Goal: Task Accomplishment & Management: Complete application form

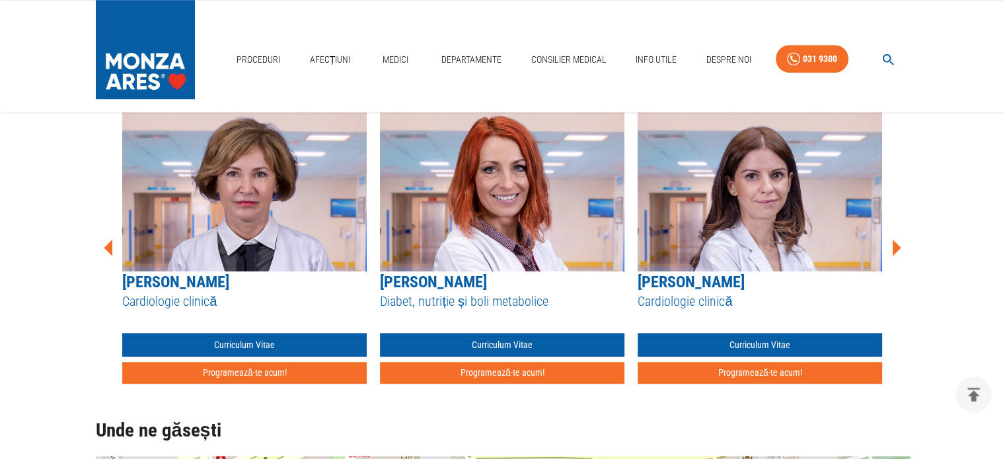
click at [899, 246] on icon at bounding box center [897, 247] width 9 height 17
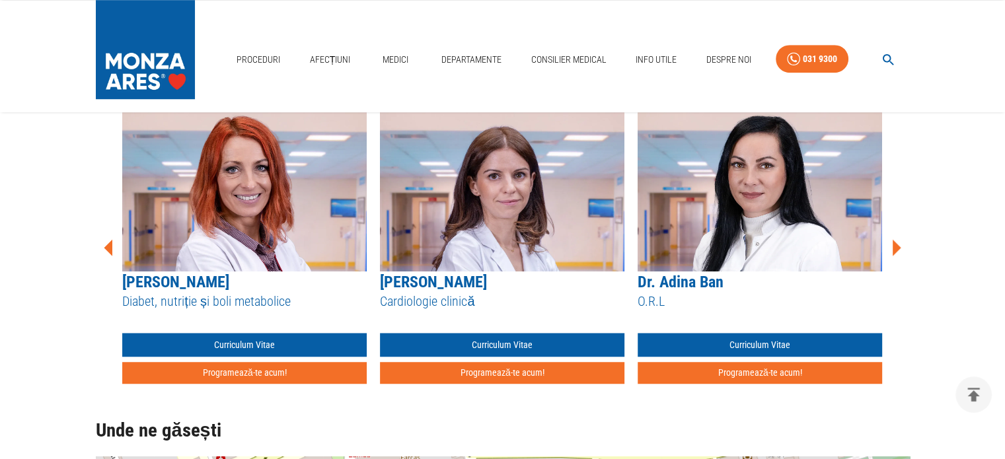
click at [897, 242] on icon at bounding box center [896, 248] width 40 height 40
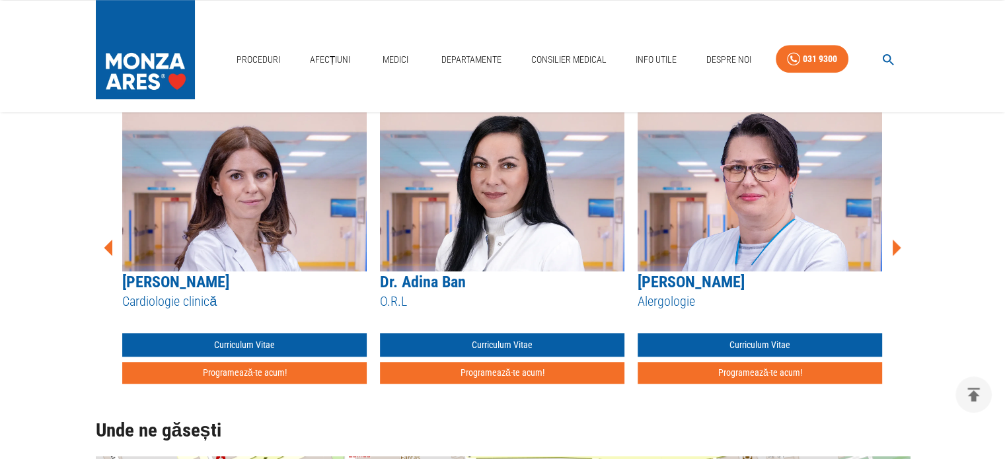
click at [897, 242] on icon at bounding box center [896, 248] width 40 height 40
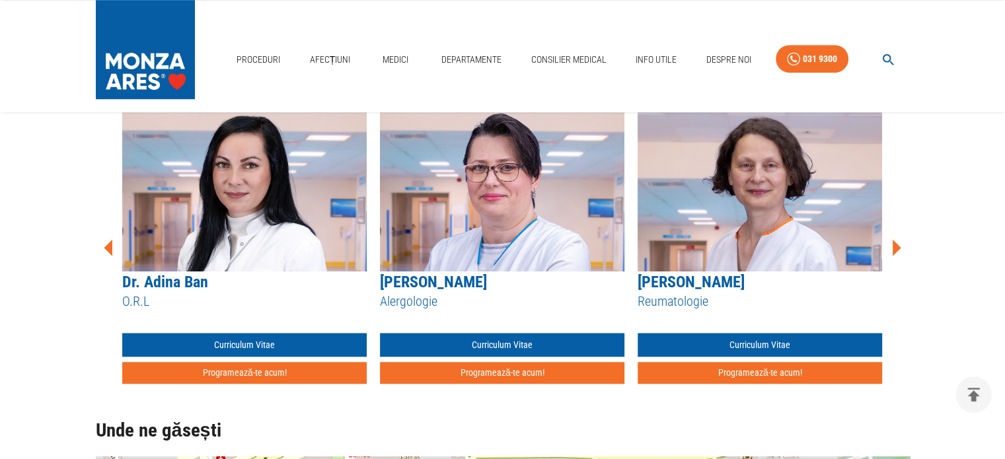
click at [897, 242] on icon at bounding box center [896, 248] width 40 height 40
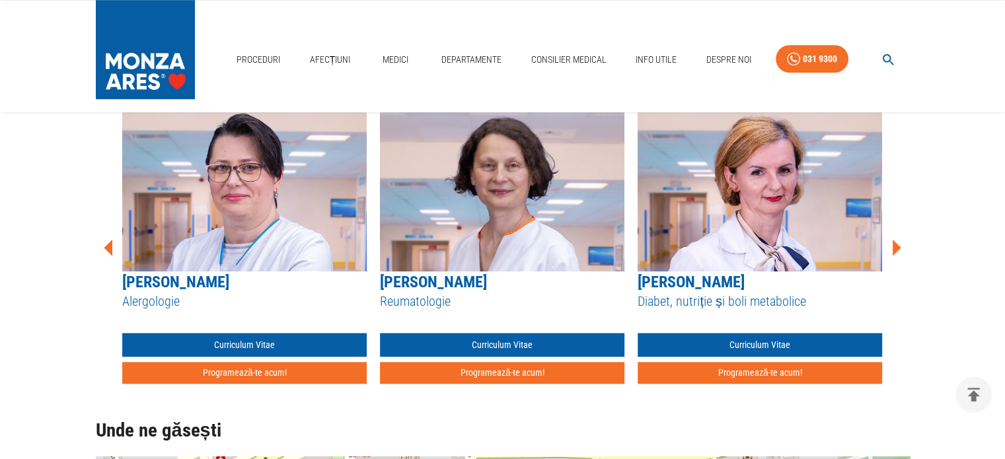
click at [897, 242] on icon at bounding box center [896, 248] width 40 height 40
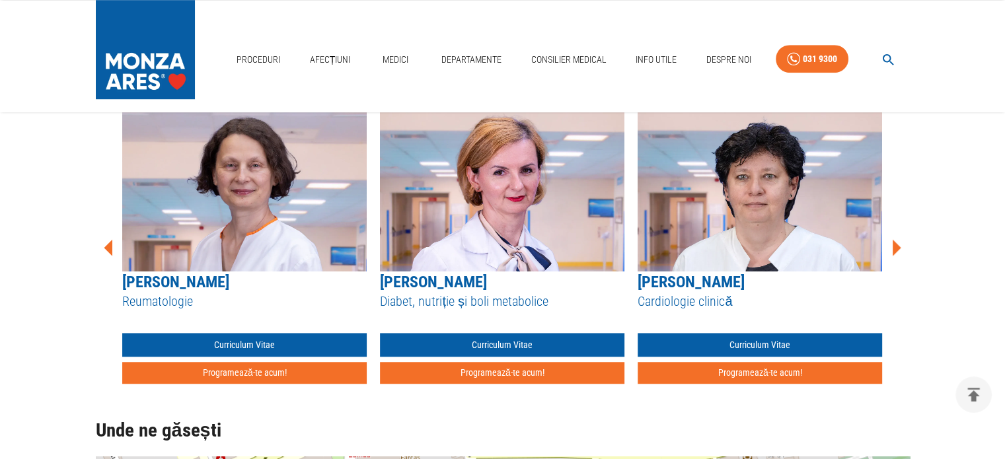
click at [897, 242] on icon at bounding box center [896, 248] width 40 height 40
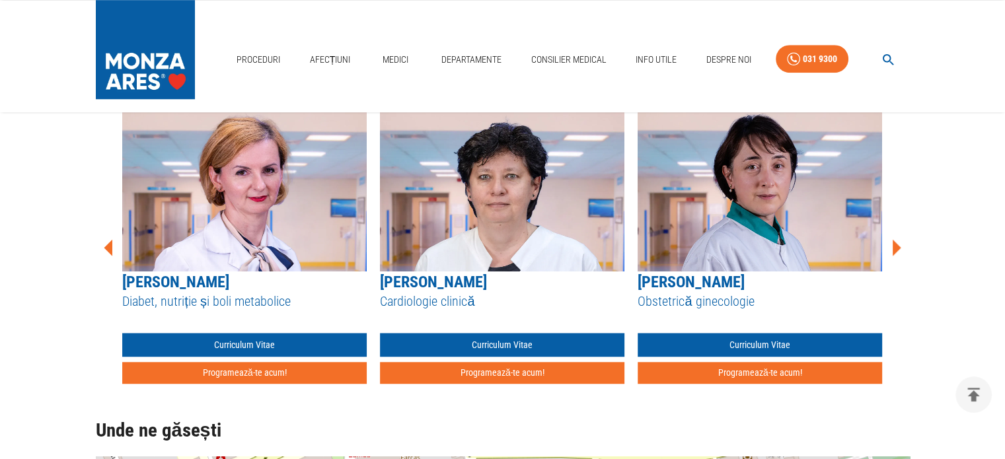
click at [897, 242] on icon at bounding box center [896, 248] width 40 height 40
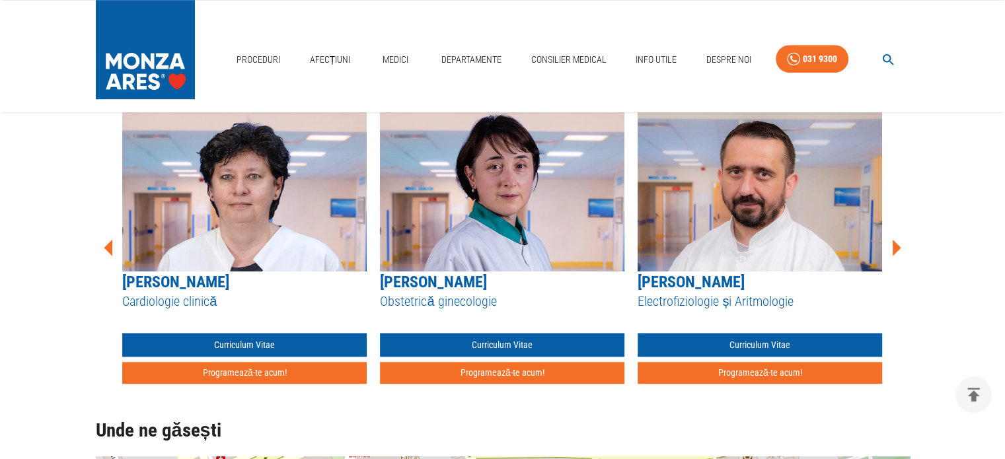
click at [897, 242] on icon at bounding box center [896, 248] width 40 height 40
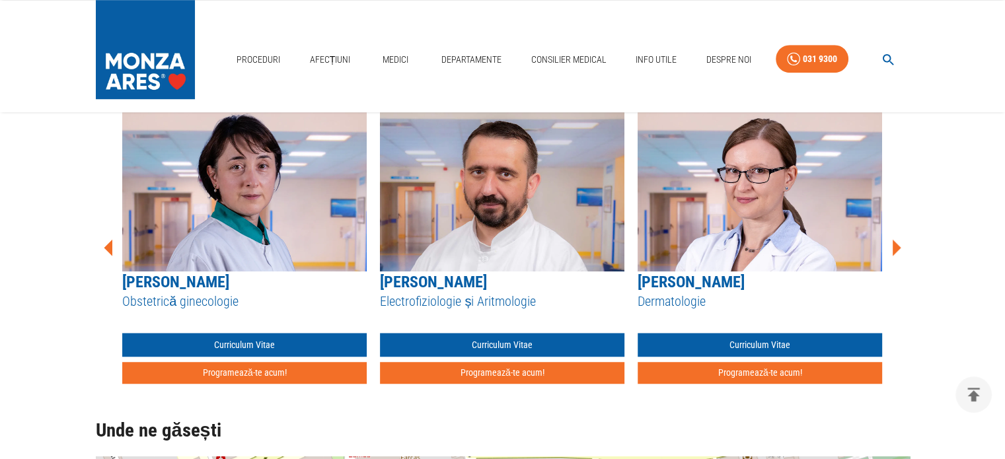
click at [897, 242] on icon at bounding box center [896, 248] width 40 height 40
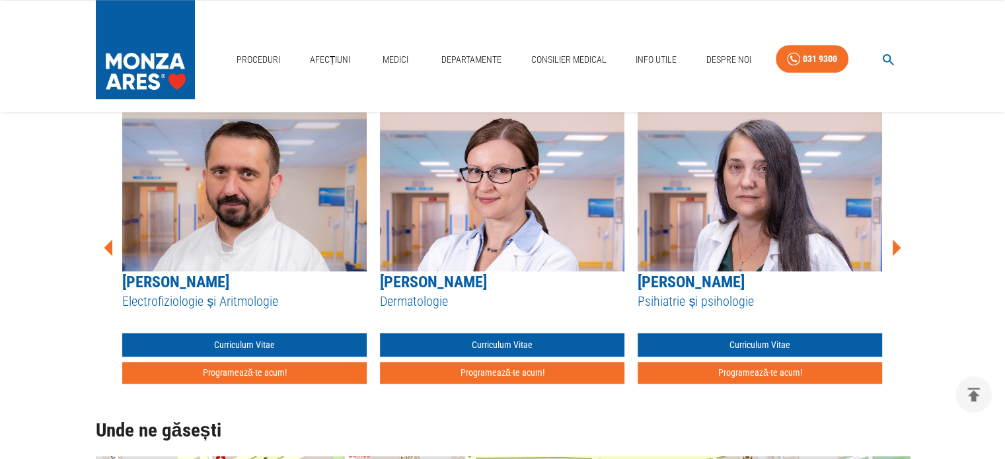
click at [897, 242] on icon at bounding box center [896, 248] width 40 height 40
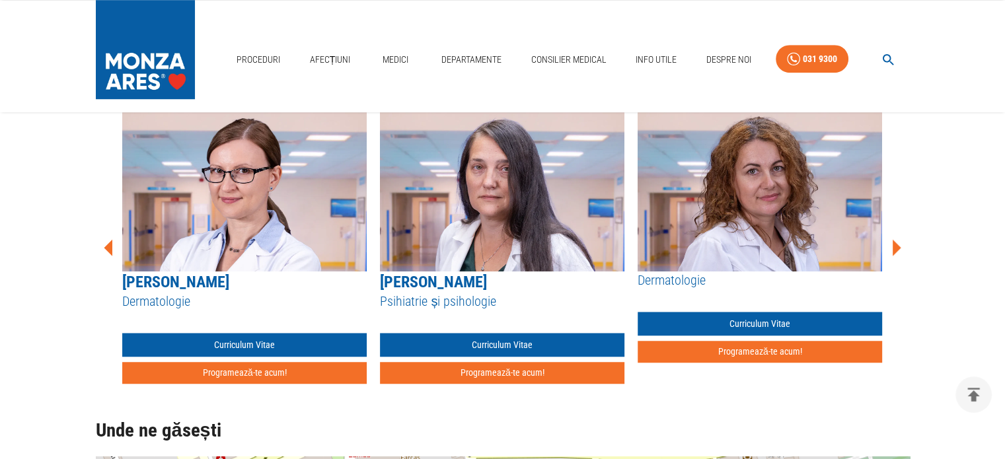
click at [897, 242] on icon at bounding box center [896, 248] width 40 height 40
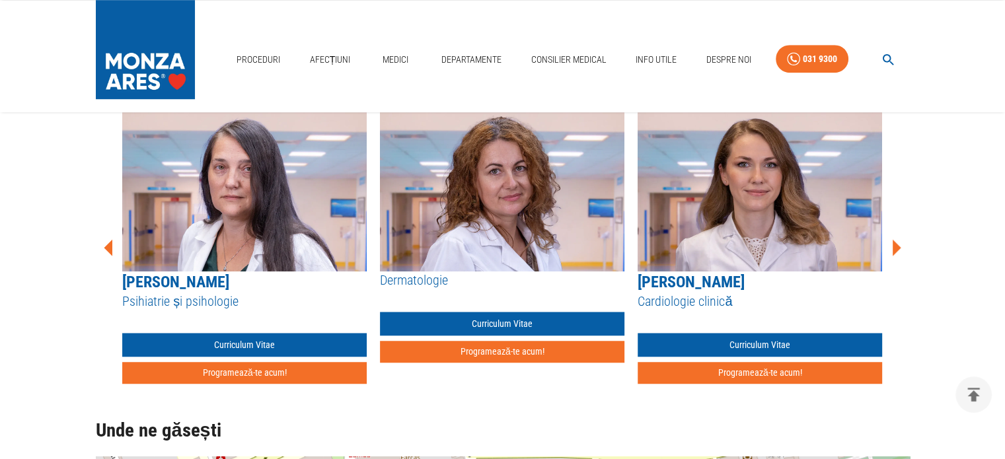
click at [897, 242] on icon at bounding box center [896, 248] width 40 height 40
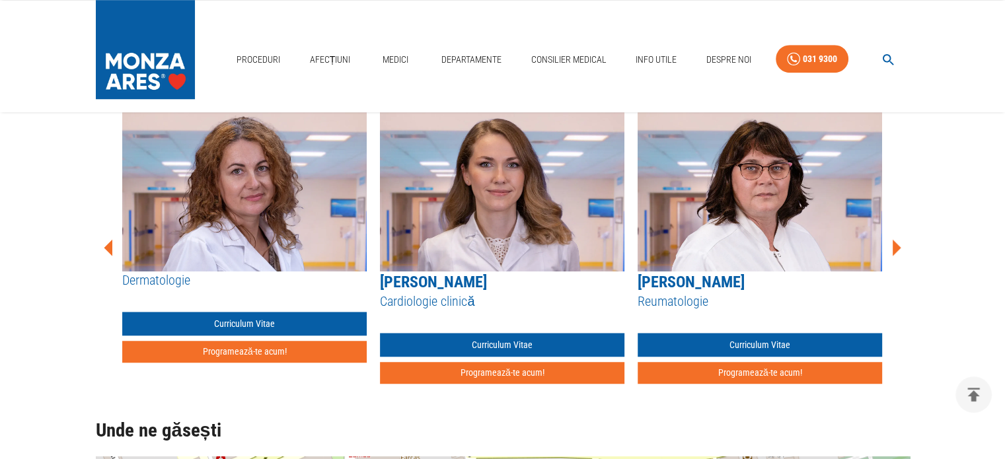
click at [897, 242] on icon at bounding box center [896, 248] width 40 height 40
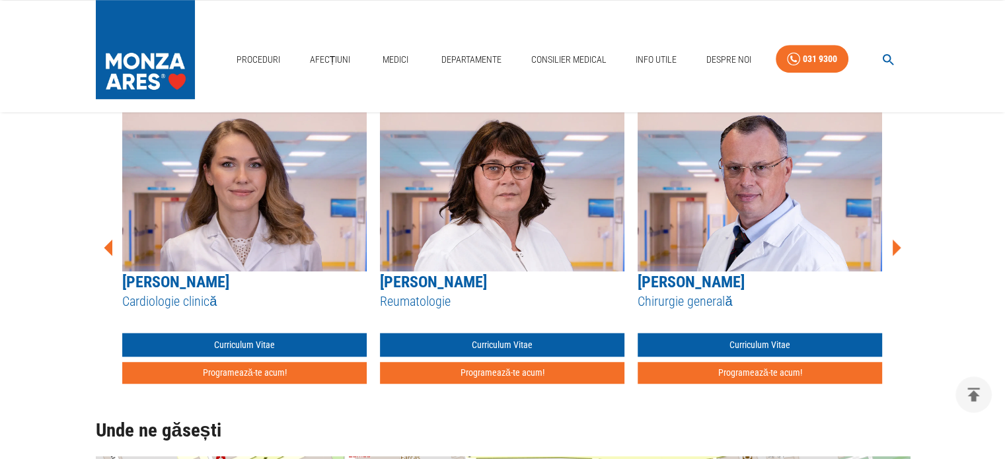
click at [897, 242] on icon at bounding box center [896, 248] width 40 height 40
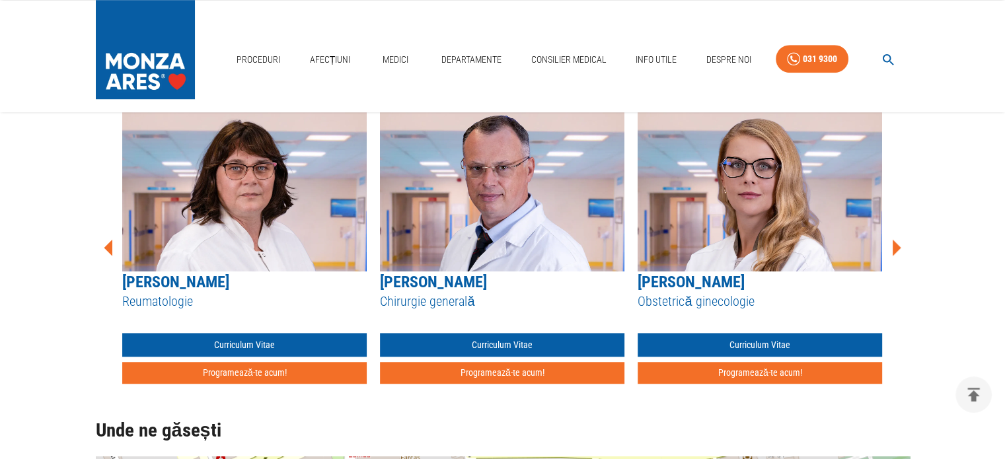
click at [897, 242] on icon at bounding box center [896, 248] width 40 height 40
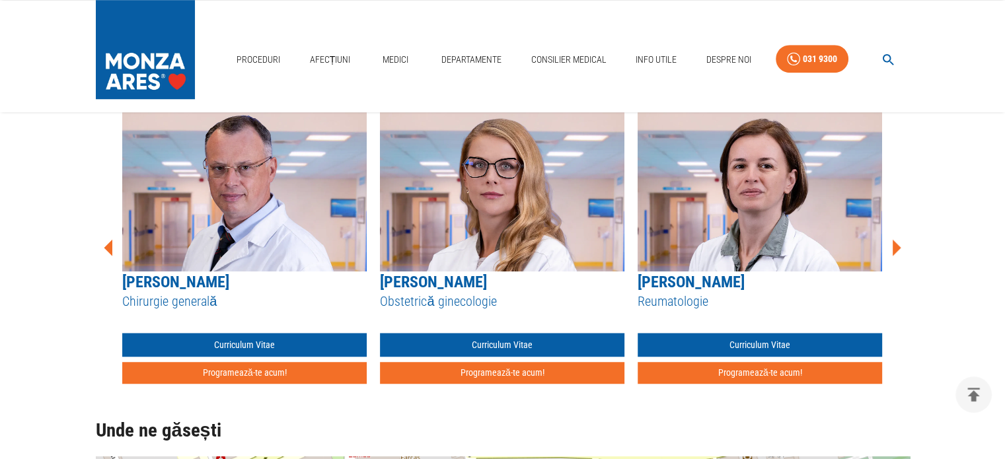
click at [897, 242] on icon at bounding box center [896, 248] width 40 height 40
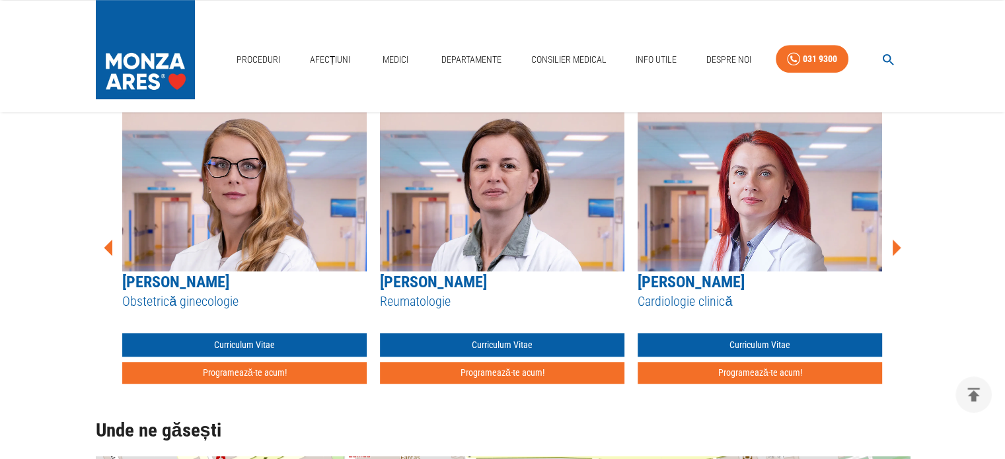
click at [898, 242] on icon at bounding box center [896, 248] width 40 height 40
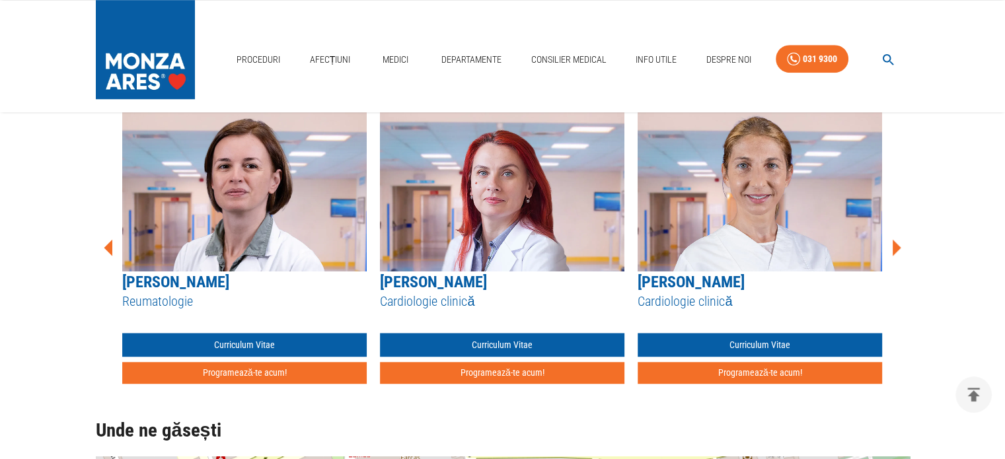
click at [898, 242] on icon at bounding box center [896, 248] width 40 height 40
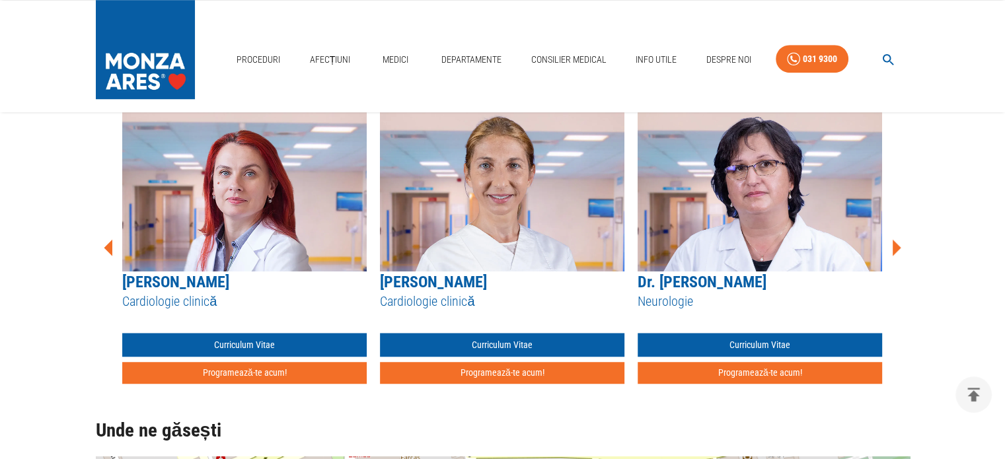
click at [899, 241] on icon at bounding box center [896, 248] width 40 height 40
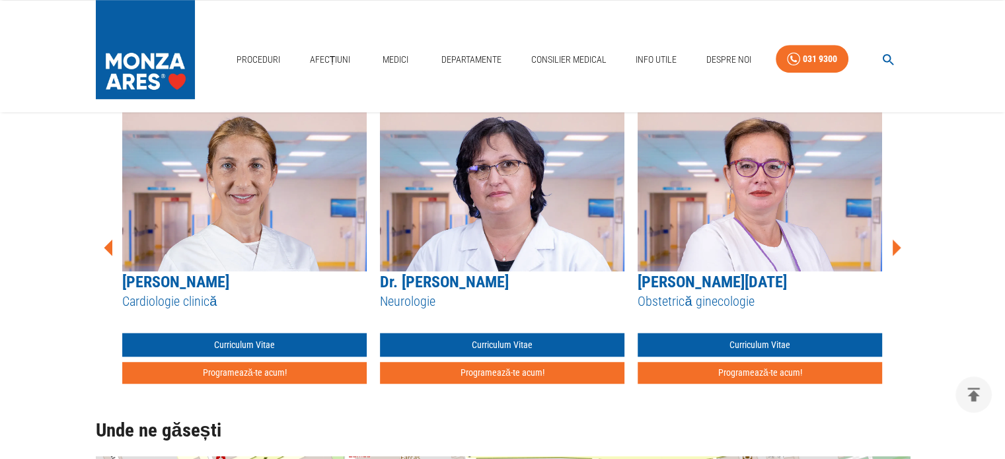
click at [895, 242] on icon at bounding box center [897, 247] width 9 height 17
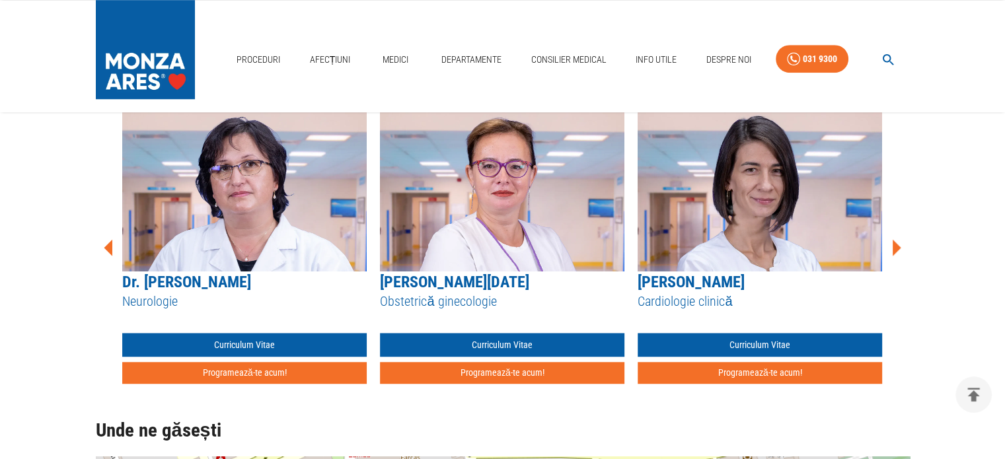
click at [896, 242] on icon at bounding box center [897, 247] width 9 height 17
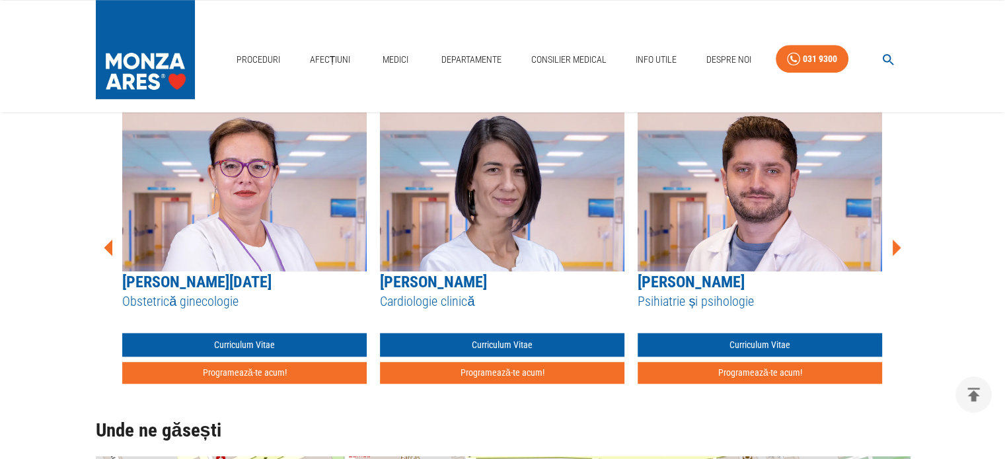
click at [897, 242] on icon at bounding box center [896, 248] width 40 height 40
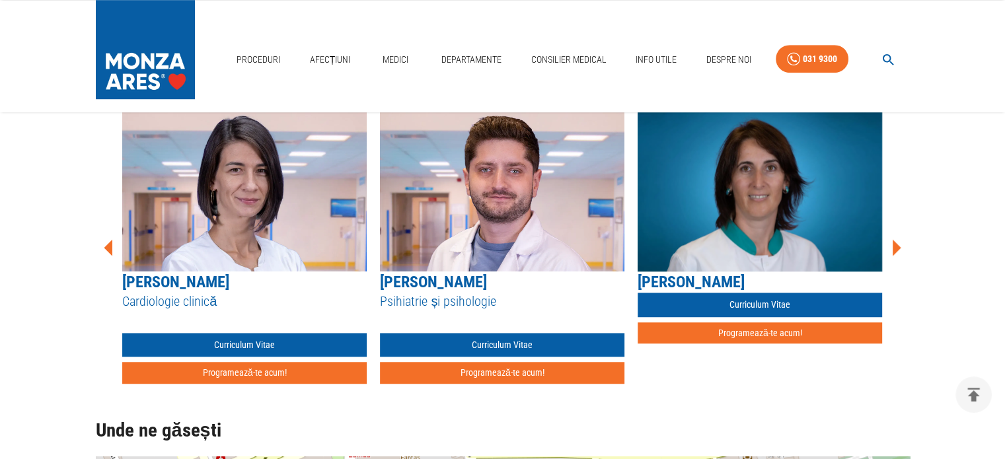
click at [897, 242] on icon at bounding box center [896, 248] width 40 height 40
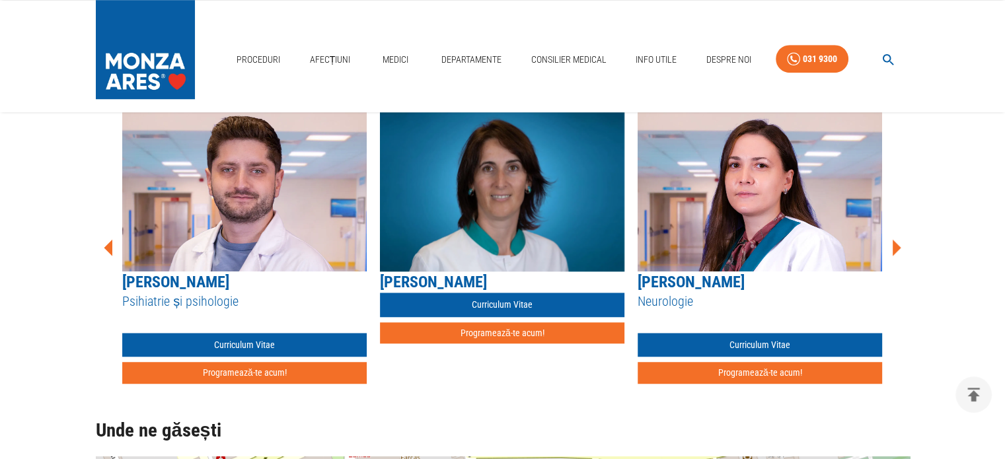
click at [897, 242] on icon at bounding box center [896, 248] width 40 height 40
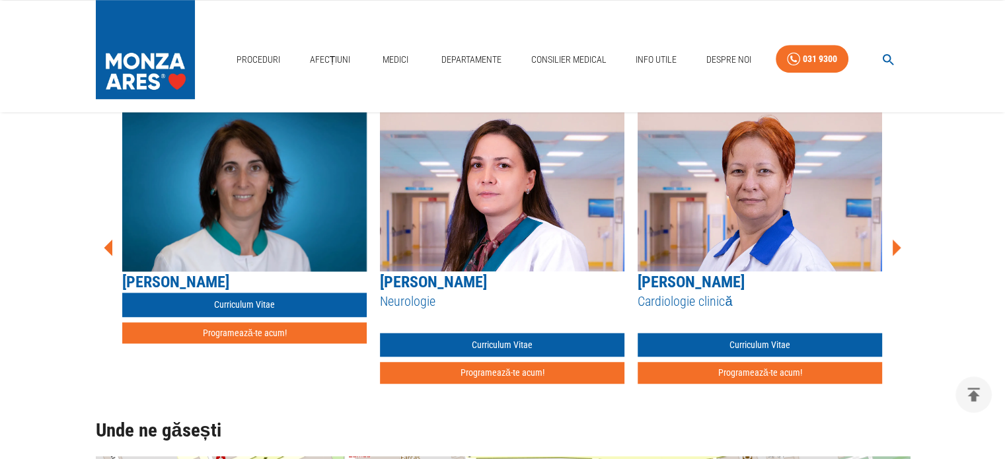
click at [897, 242] on icon at bounding box center [896, 248] width 40 height 40
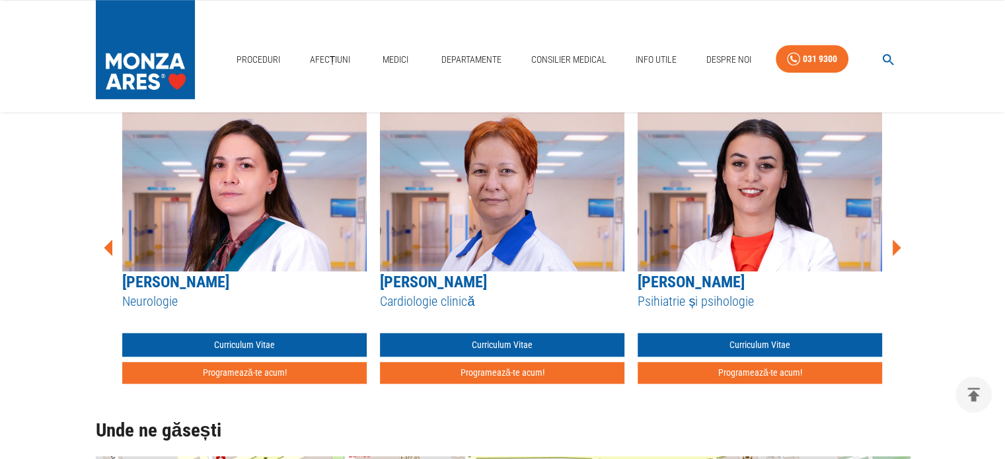
click at [897, 242] on icon at bounding box center [896, 248] width 40 height 40
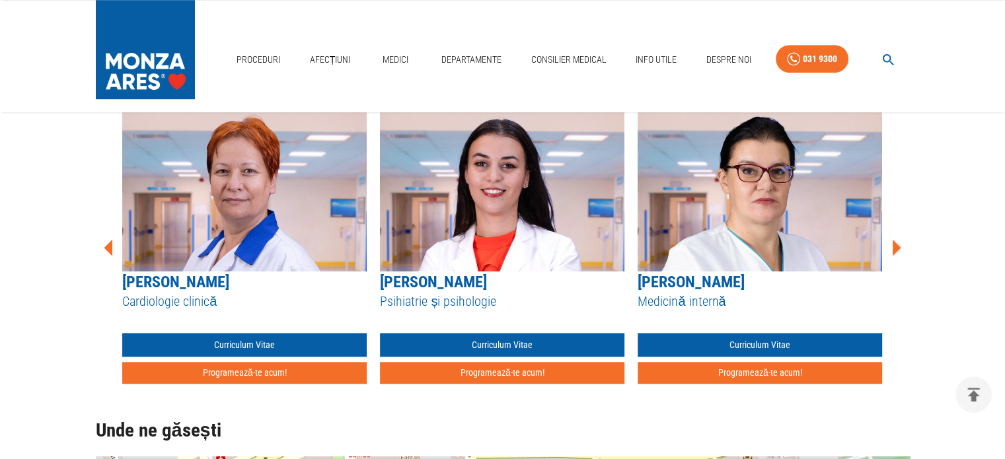
click at [897, 242] on icon at bounding box center [896, 248] width 40 height 40
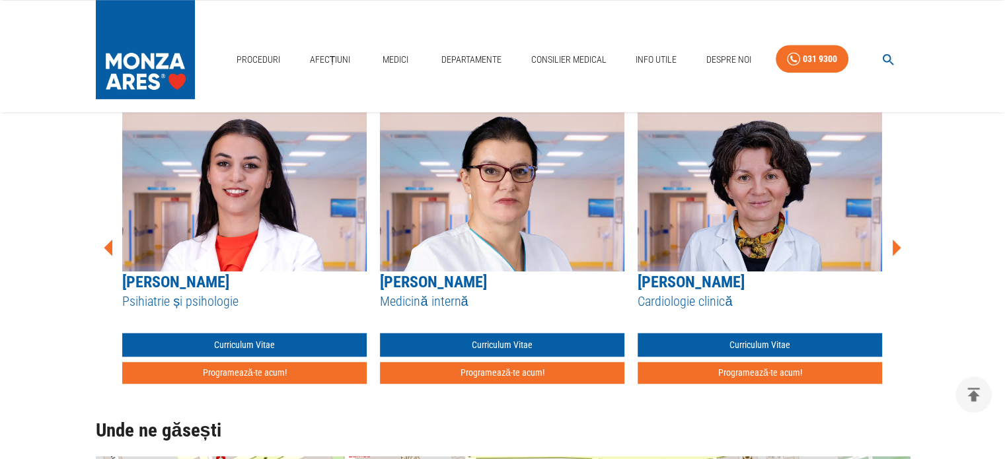
click at [897, 242] on icon at bounding box center [896, 248] width 40 height 40
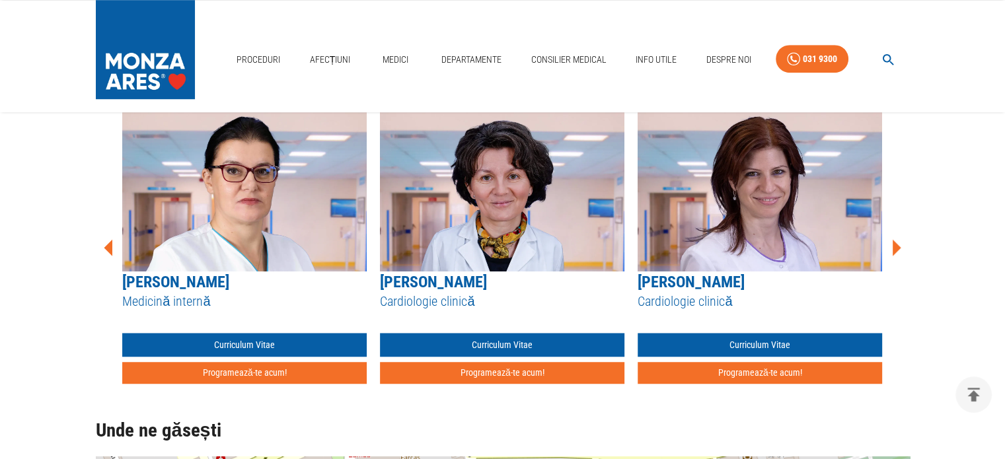
click at [897, 241] on icon at bounding box center [896, 248] width 40 height 40
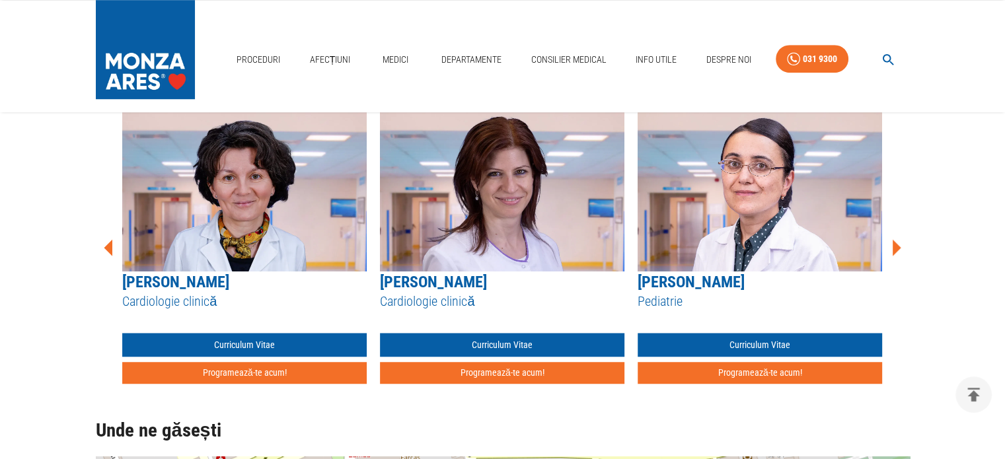
click at [897, 241] on icon at bounding box center [896, 248] width 40 height 40
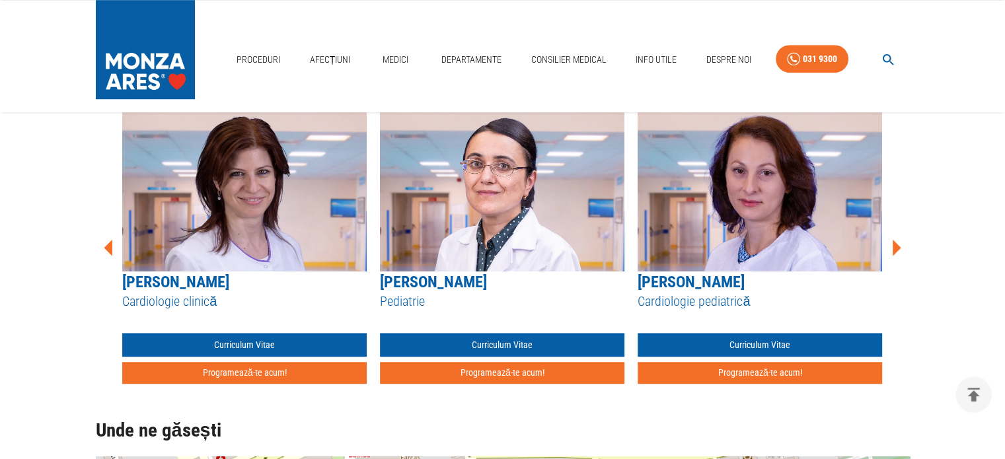
click at [897, 241] on icon at bounding box center [896, 248] width 40 height 40
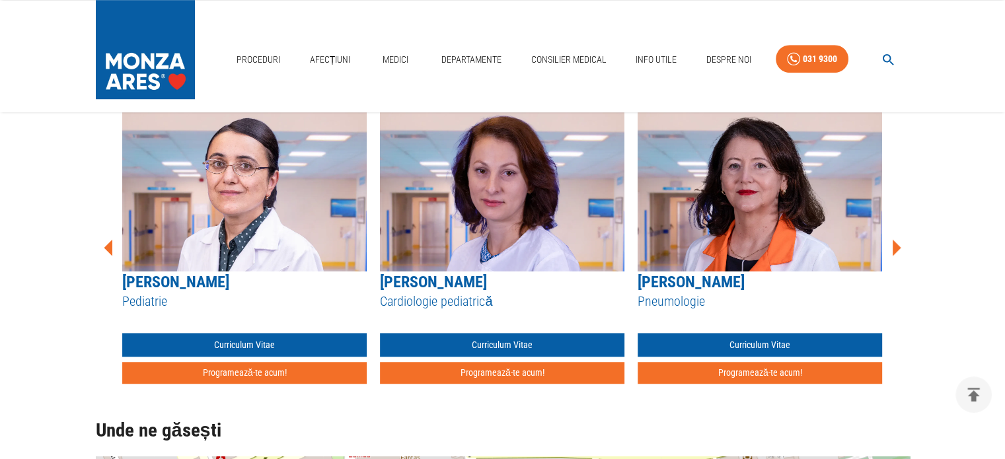
click at [897, 241] on icon at bounding box center [896, 248] width 40 height 40
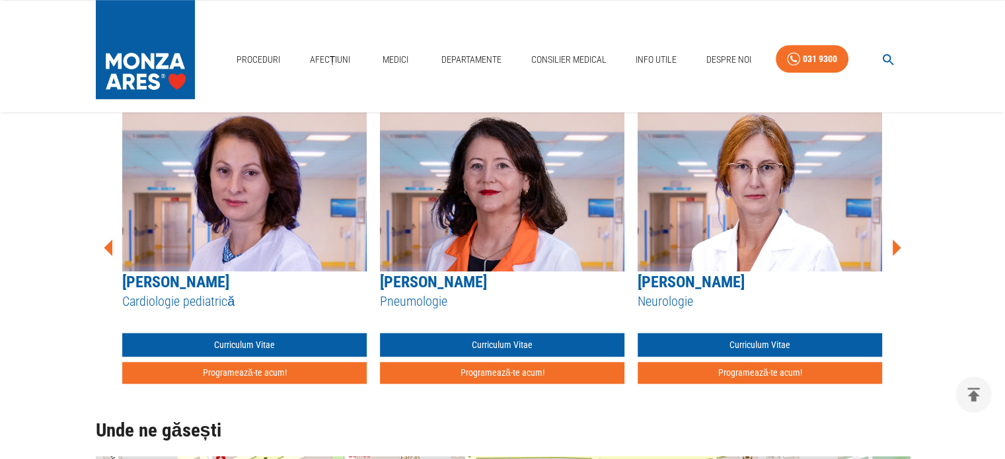
click at [897, 240] on icon at bounding box center [896, 248] width 40 height 40
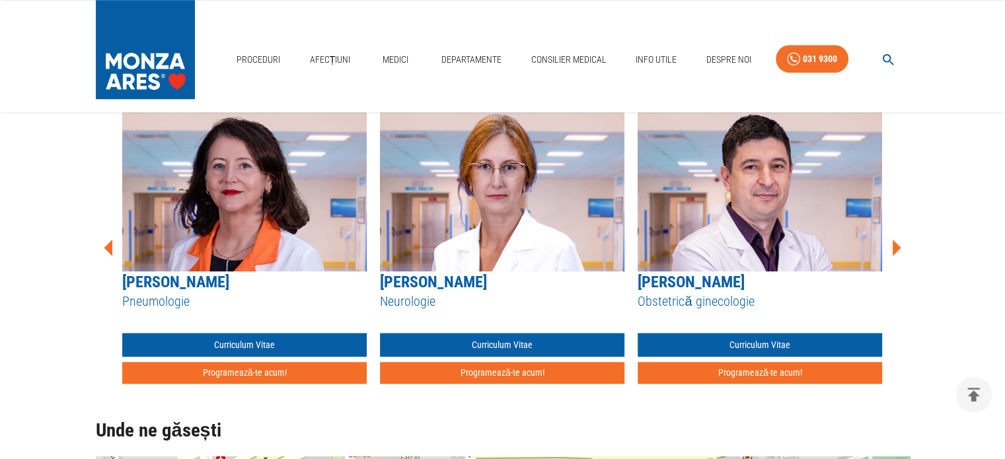
click at [897, 240] on icon at bounding box center [896, 248] width 40 height 40
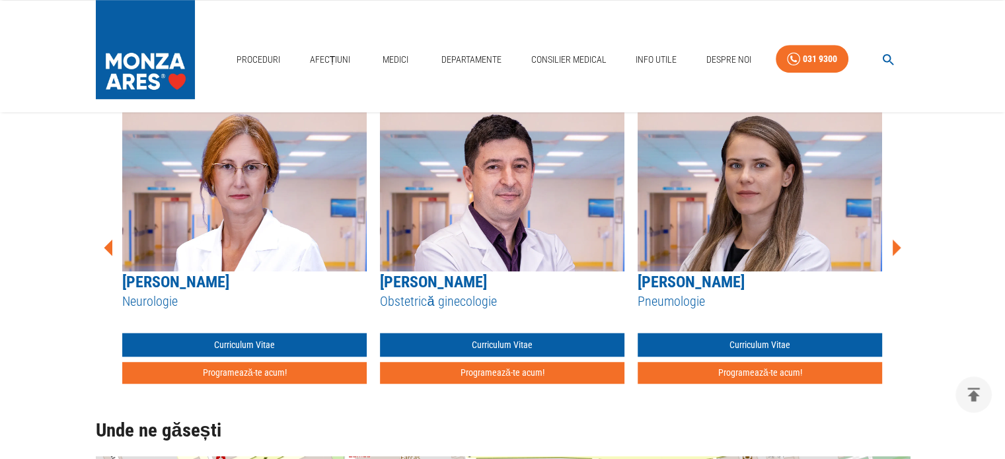
click at [897, 240] on icon at bounding box center [896, 248] width 40 height 40
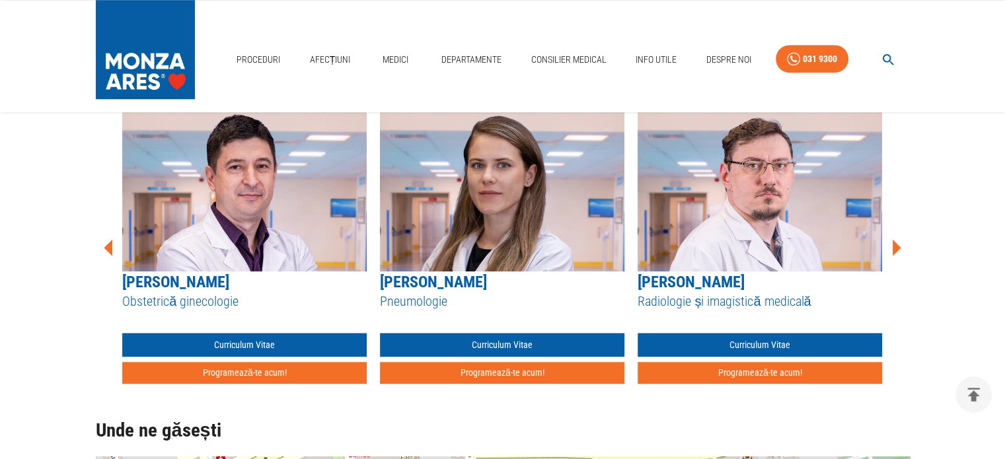
click at [897, 240] on icon at bounding box center [896, 248] width 40 height 40
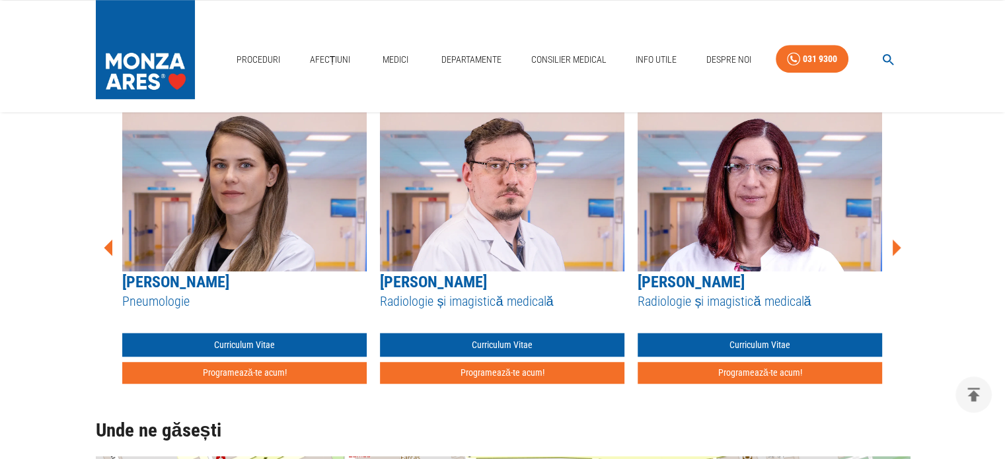
click at [897, 240] on icon at bounding box center [896, 248] width 40 height 40
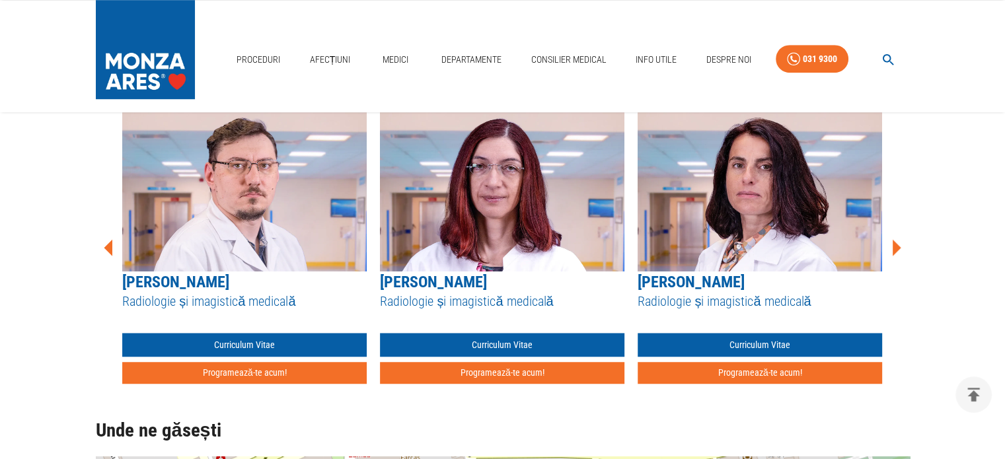
click at [898, 240] on icon at bounding box center [896, 248] width 40 height 40
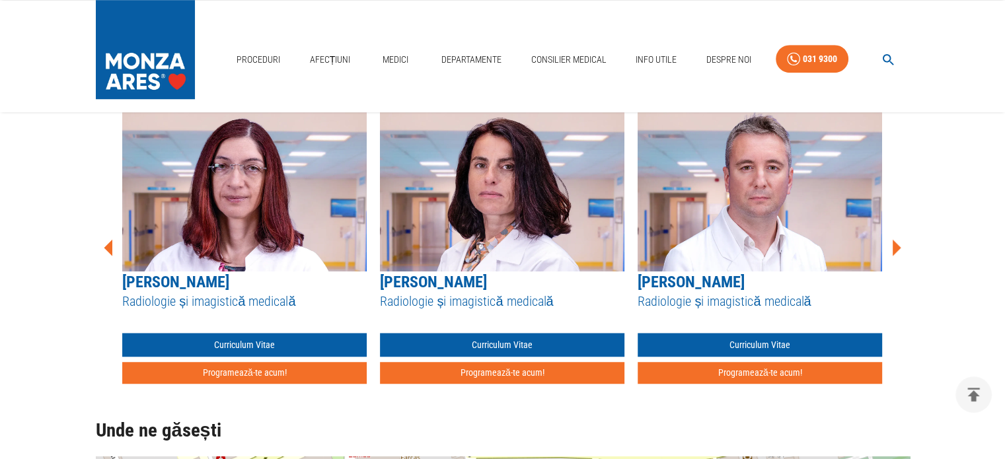
click at [898, 240] on icon at bounding box center [896, 248] width 40 height 40
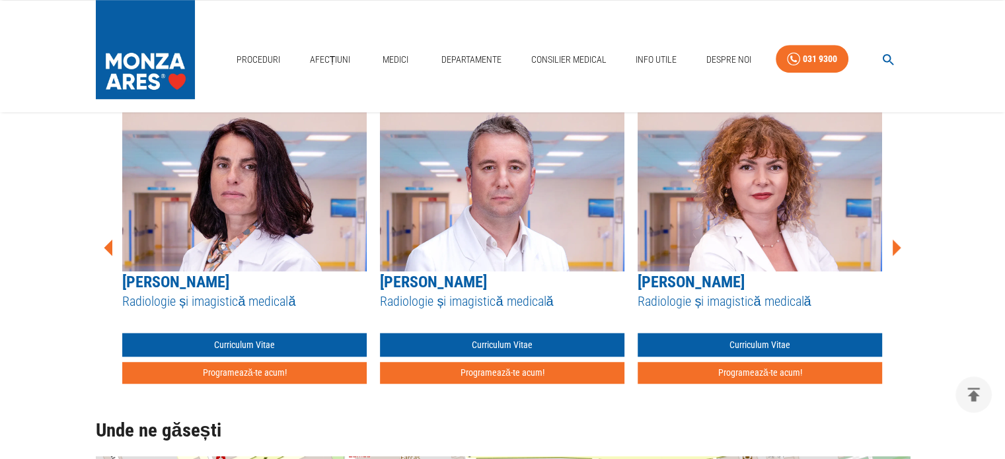
click at [895, 242] on icon at bounding box center [897, 247] width 9 height 17
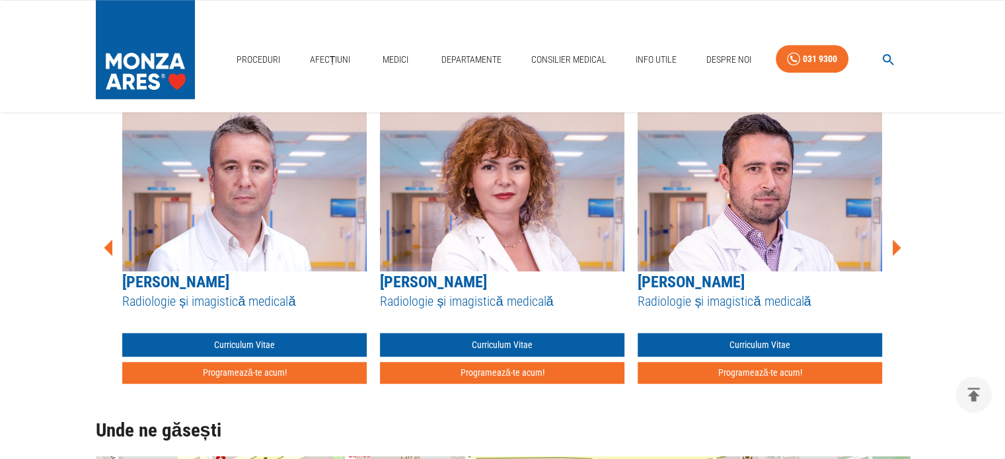
click at [895, 243] on icon at bounding box center [897, 247] width 9 height 17
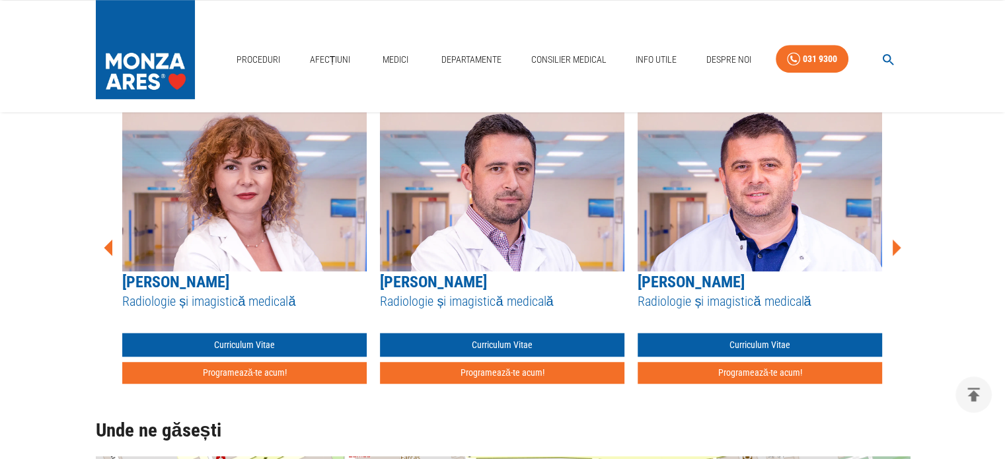
click at [895, 243] on icon at bounding box center [897, 247] width 9 height 17
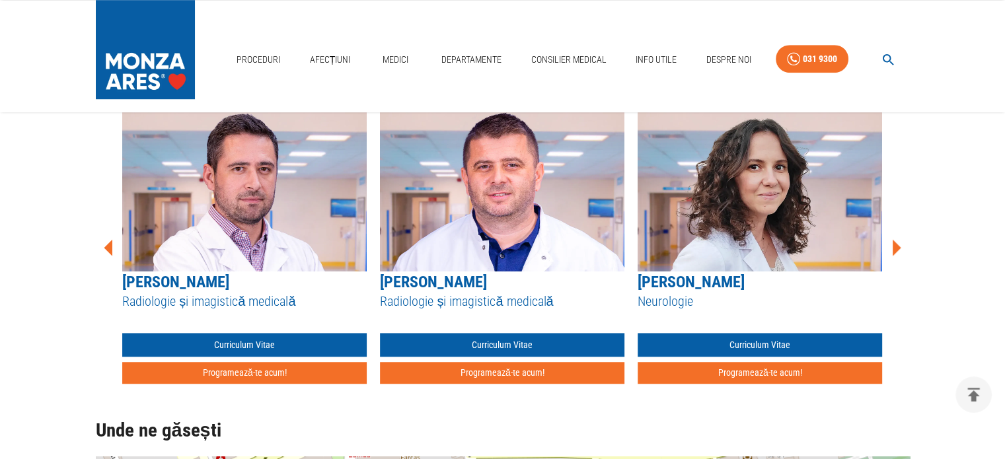
click at [895, 244] on icon at bounding box center [897, 247] width 9 height 17
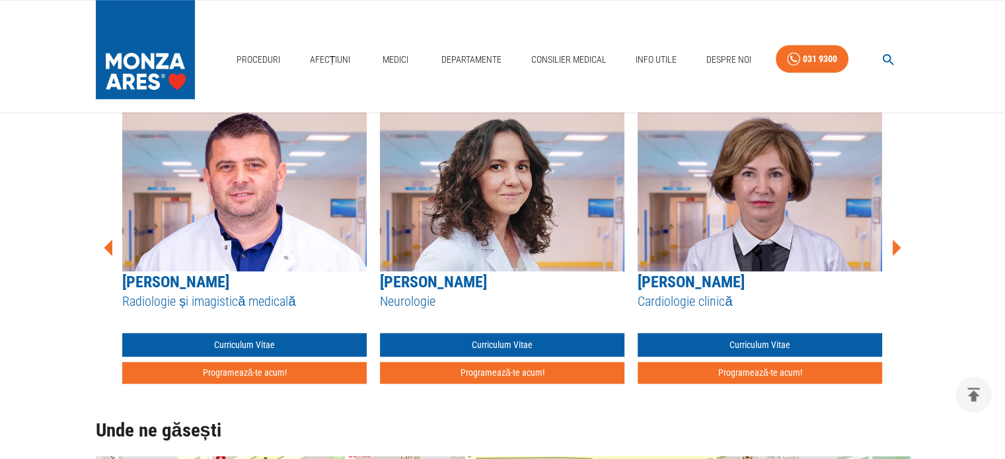
click at [895, 245] on icon at bounding box center [897, 247] width 9 height 17
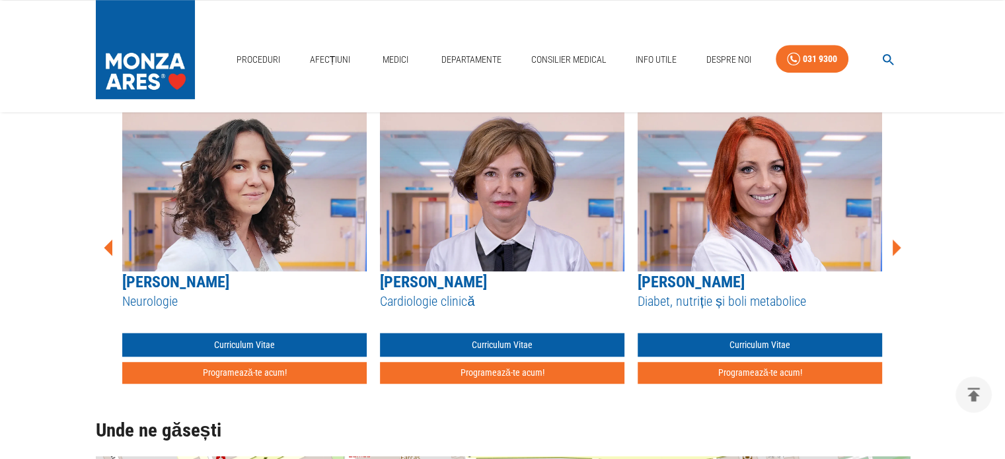
click at [897, 246] on icon at bounding box center [897, 247] width 9 height 17
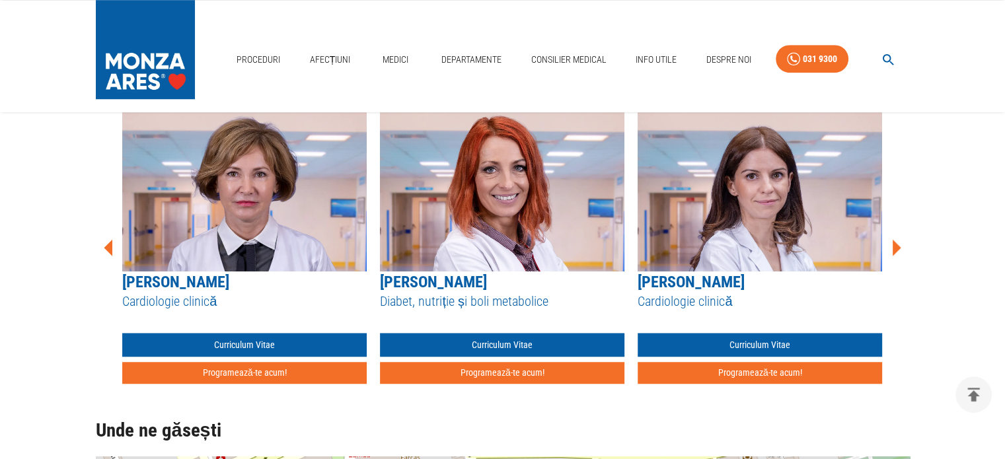
click at [898, 246] on icon at bounding box center [897, 247] width 9 height 17
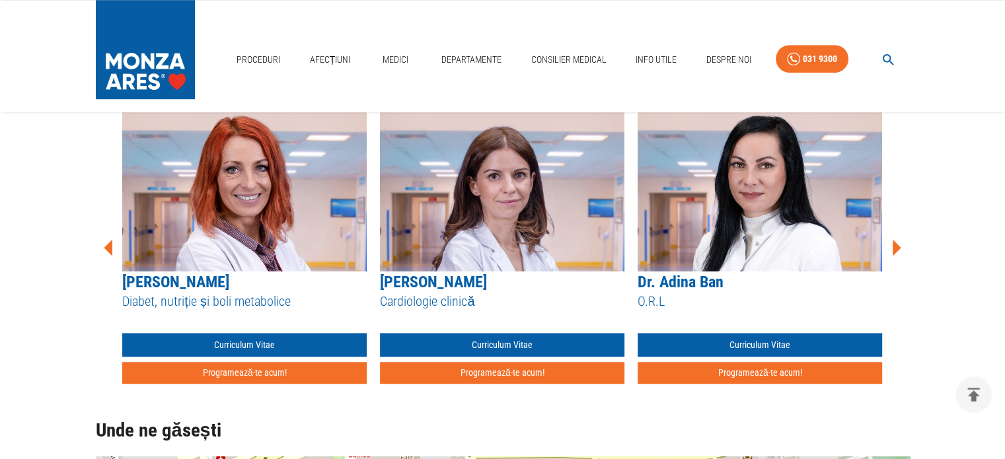
click at [899, 246] on icon at bounding box center [897, 247] width 9 height 17
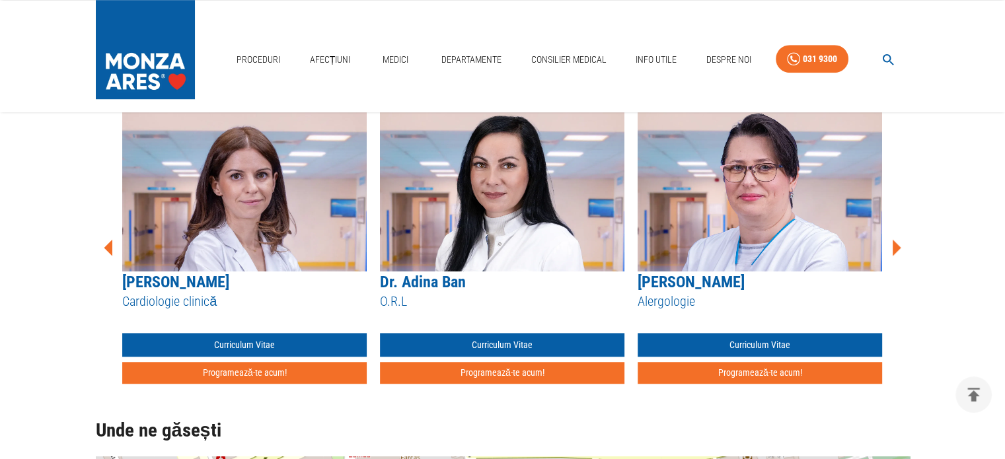
click at [899, 246] on icon at bounding box center [897, 247] width 9 height 17
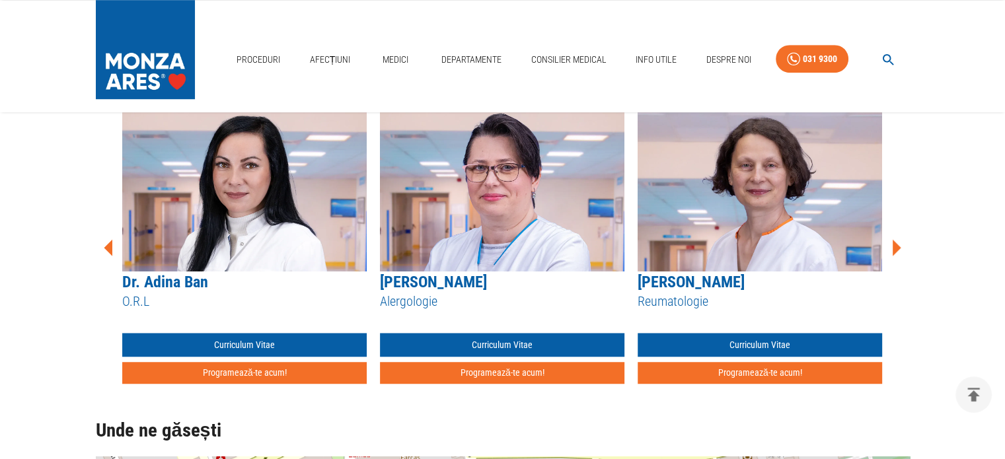
click at [899, 246] on icon at bounding box center [897, 247] width 9 height 17
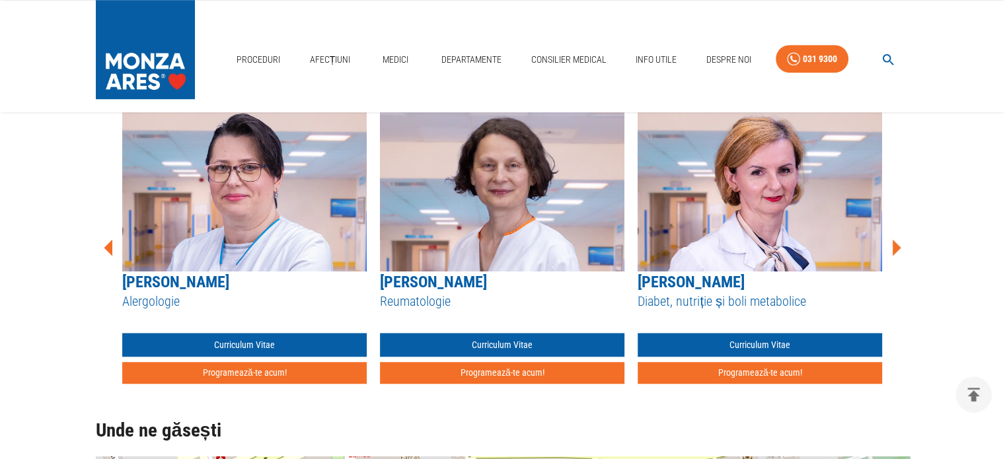
click at [900, 246] on icon at bounding box center [897, 247] width 9 height 17
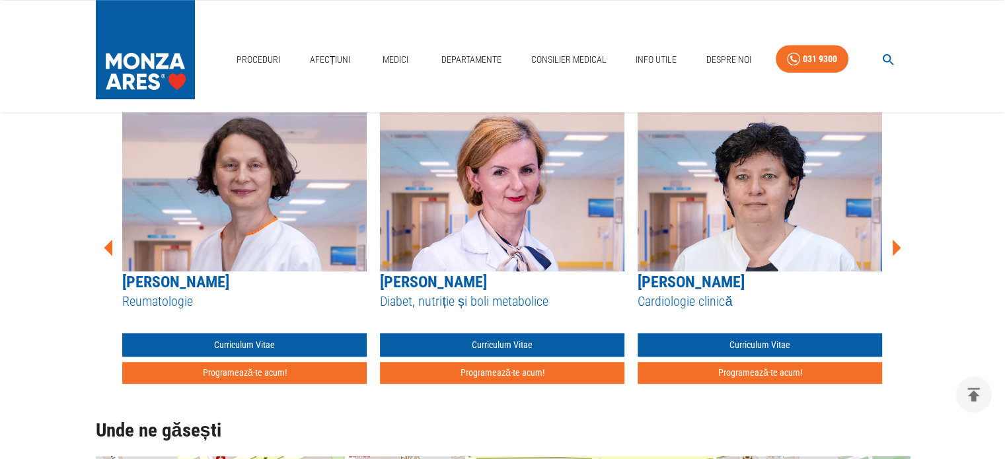
click at [901, 246] on icon at bounding box center [896, 248] width 40 height 40
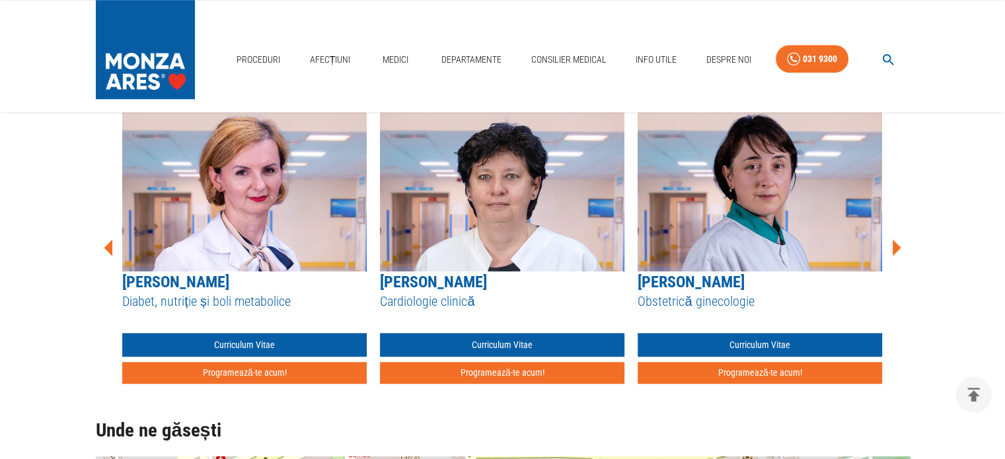
click at [901, 246] on icon at bounding box center [896, 248] width 40 height 40
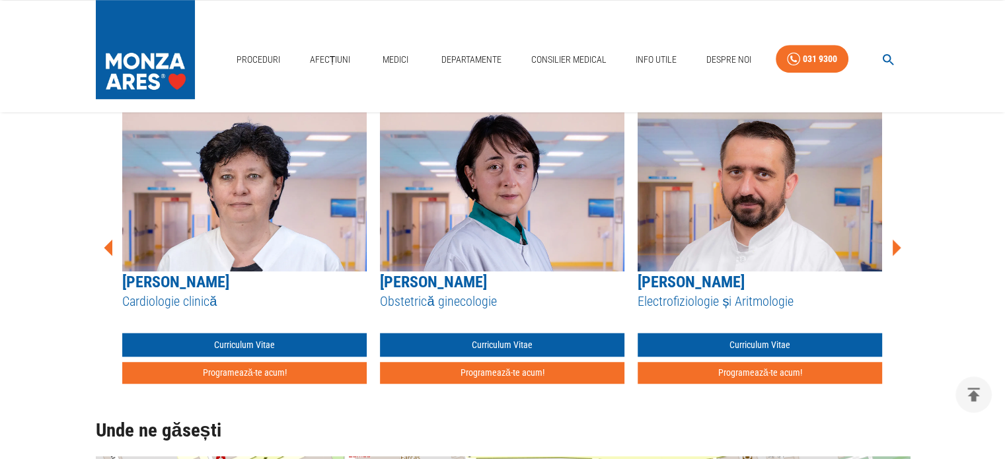
click at [896, 245] on icon at bounding box center [897, 247] width 9 height 17
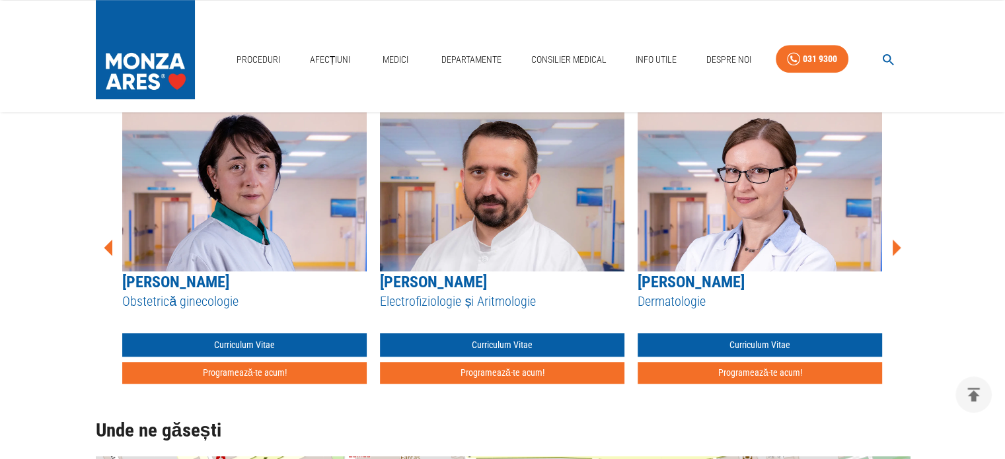
click at [896, 244] on icon at bounding box center [897, 247] width 9 height 17
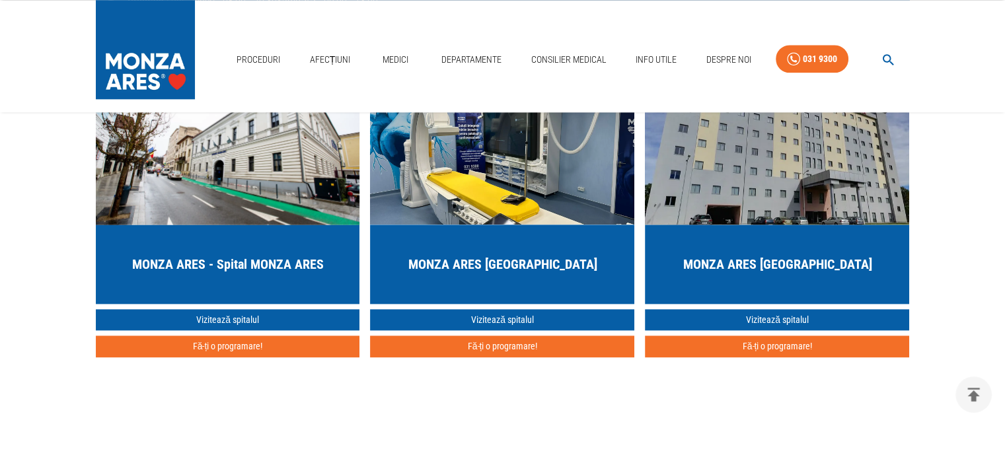
scroll to position [1652, 0]
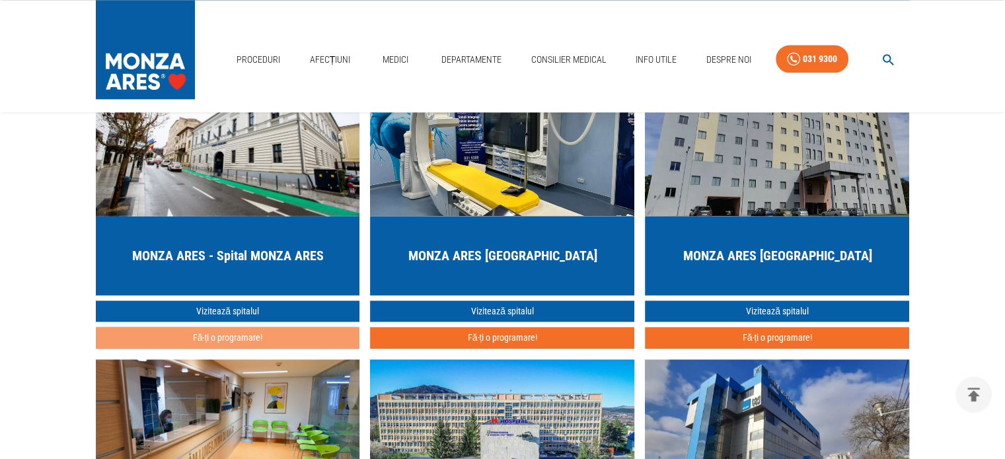
click at [226, 338] on button "Fă-ți o programare!" at bounding box center [228, 338] width 264 height 22
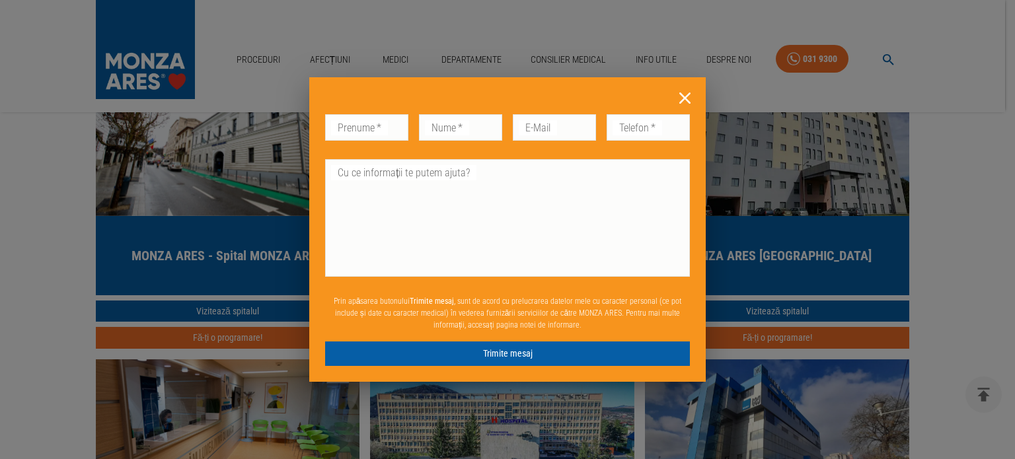
click at [370, 124] on input "Prenume   *" at bounding box center [366, 127] width 83 height 26
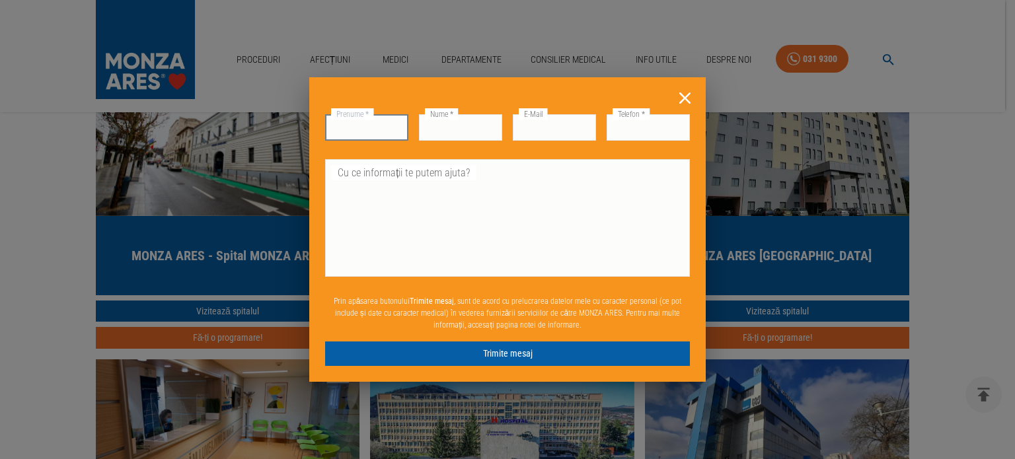
type input "Ileana"
type input "Neagu"
type input "[EMAIL_ADDRESS][DOMAIN_NAME]"
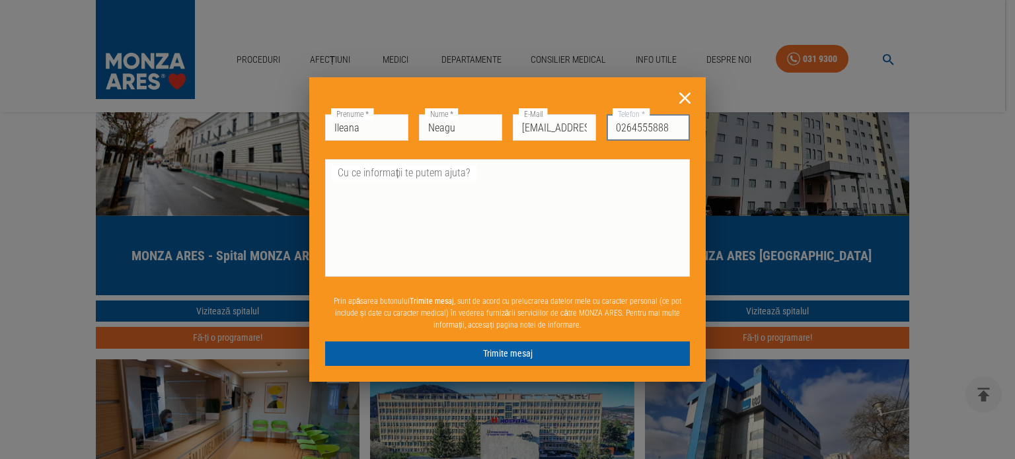
drag, startPoint x: 677, startPoint y: 125, endPoint x: 612, endPoint y: 133, distance: 65.3
click at [612, 133] on input "0264555888" at bounding box center [648, 127] width 83 height 26
type input "0746089912"
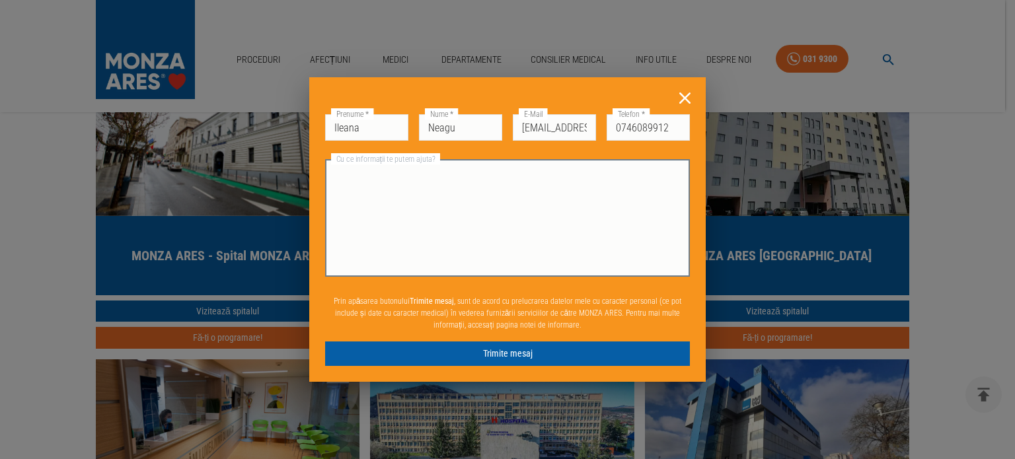
click at [377, 182] on textarea "Cu ce informații te putem ajuta?" at bounding box center [507, 218] width 346 height 106
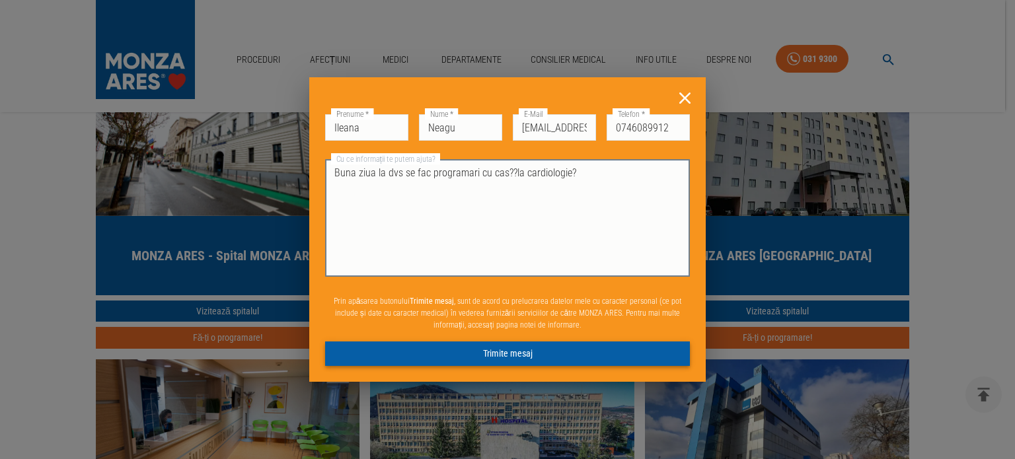
type textarea "Buna ziua la dvs se fac programari cu cas??la cardiologie?"
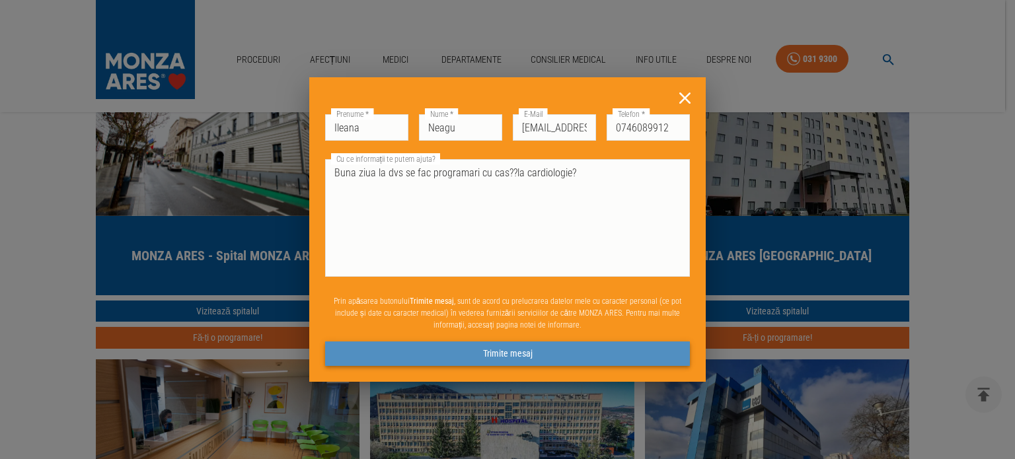
click at [501, 346] on button "Trimite mesaj" at bounding box center [507, 354] width 365 height 24
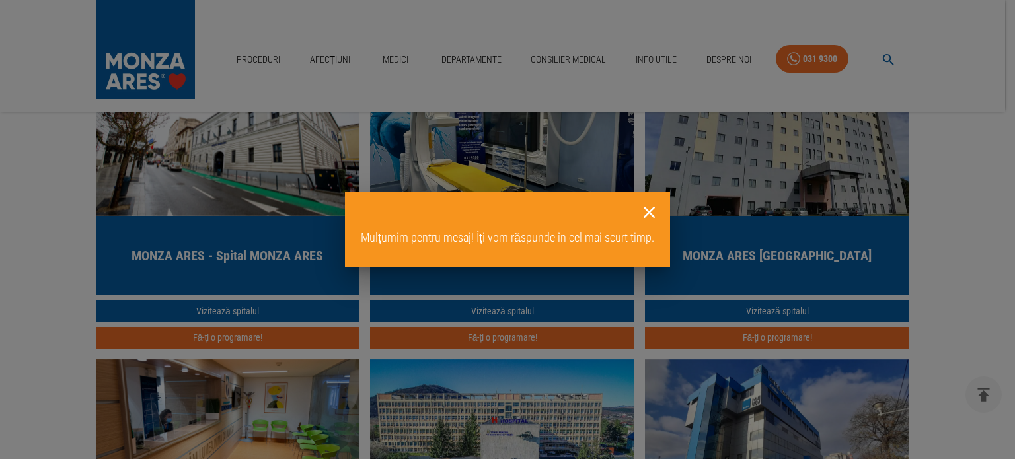
click at [654, 211] on icon at bounding box center [649, 212] width 20 height 20
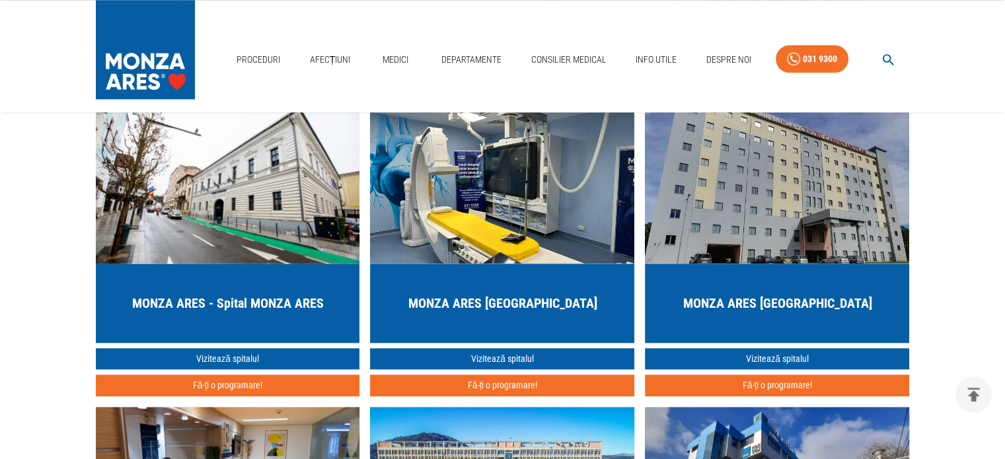
scroll to position [1586, 0]
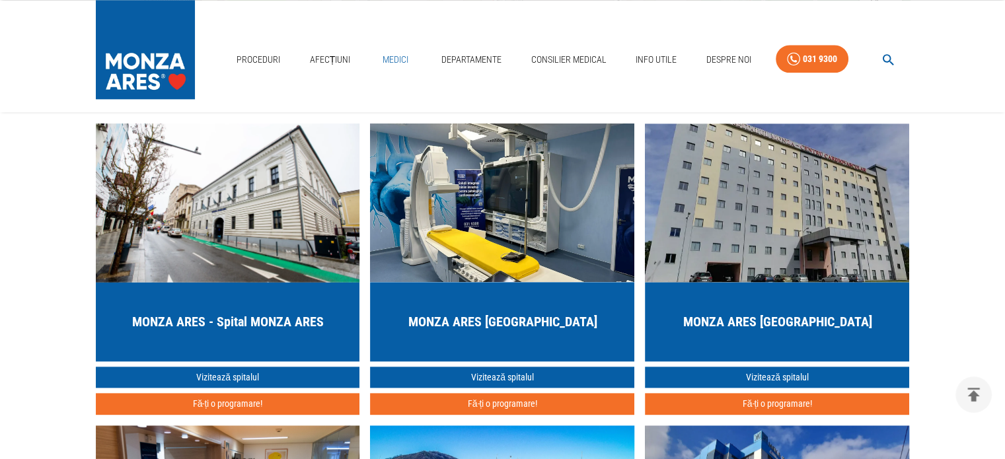
click at [398, 56] on link "Medici" at bounding box center [396, 59] width 42 height 27
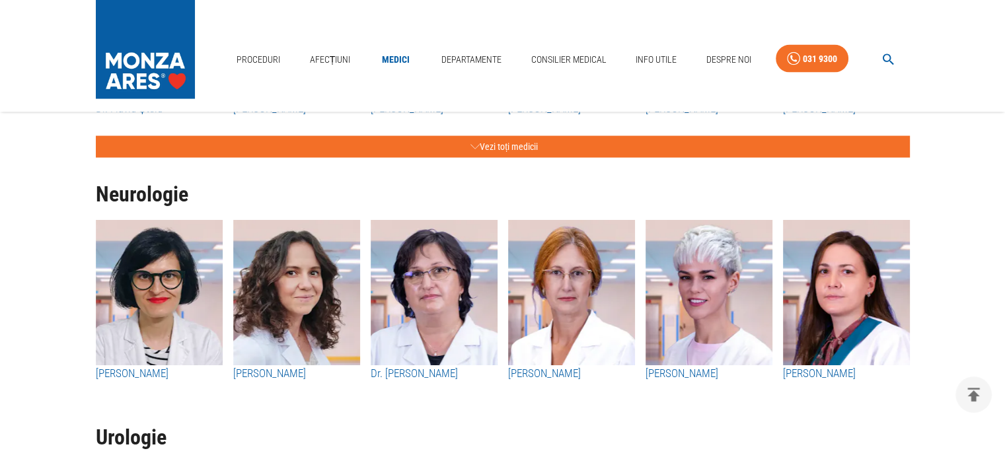
scroll to position [2643, 0]
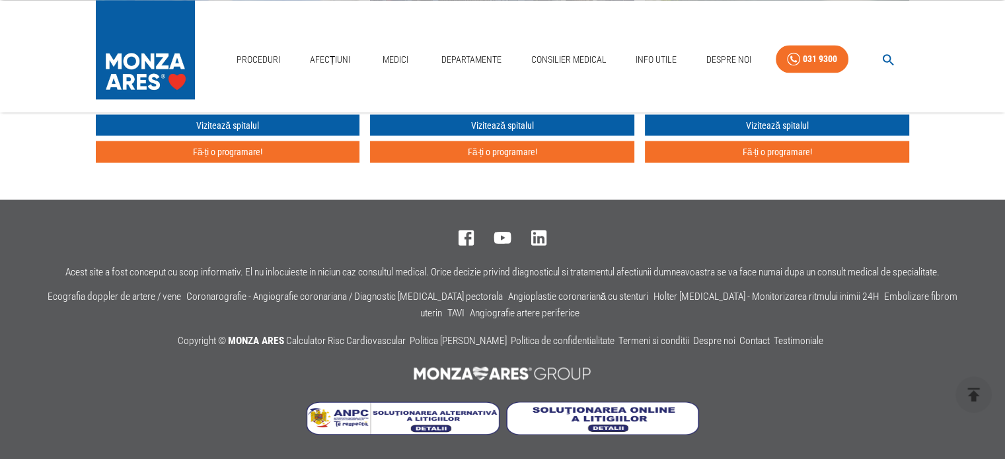
scroll to position [1586, 0]
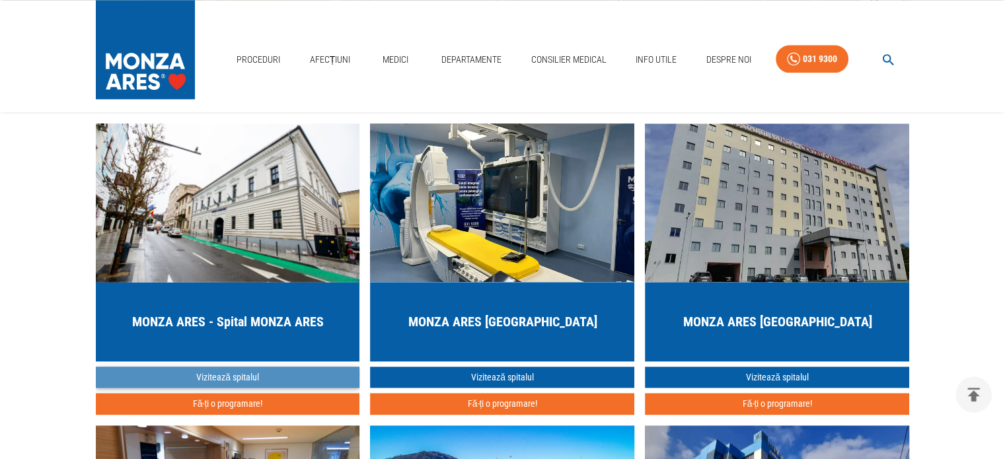
click at [230, 377] on link "Vizitează spitalul" at bounding box center [228, 378] width 264 height 22
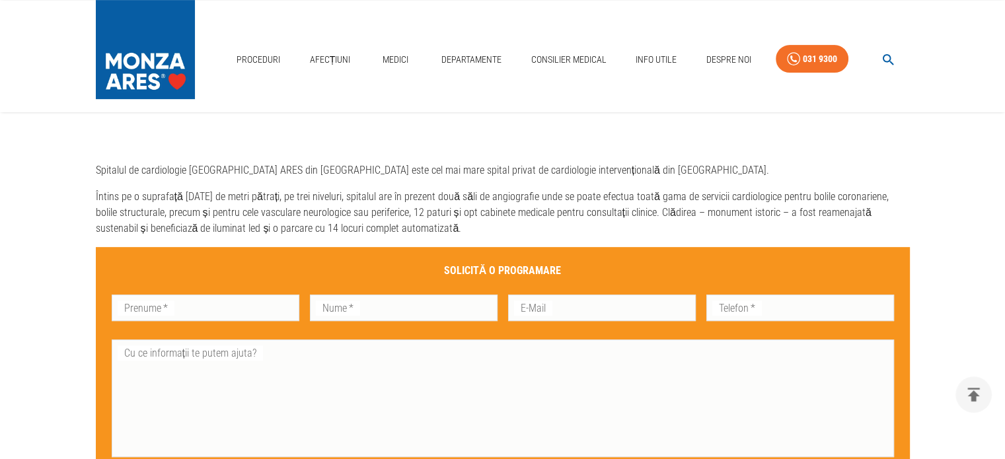
scroll to position [529, 0]
